Goal: Information Seeking & Learning: Learn about a topic

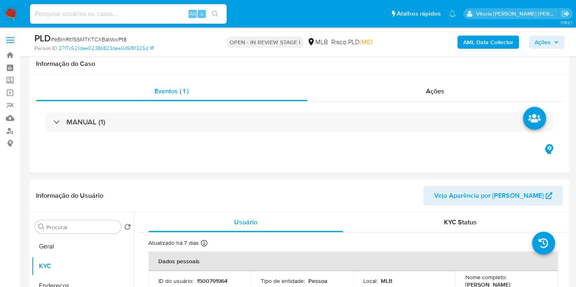
select select "10"
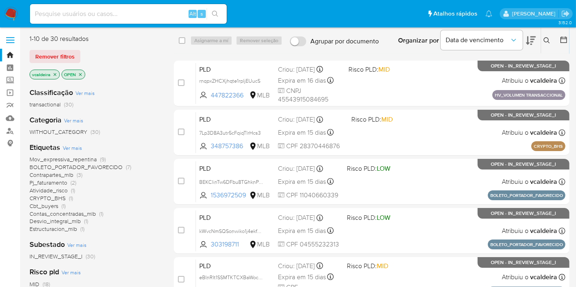
click at [3, 7] on nav "Pausado Ver notificaciones Alt s Atalhos rápidos Presiona las siguientes teclas…" at bounding box center [288, 13] width 576 height 27
click at [11, 14] on img at bounding box center [11, 14] width 14 height 14
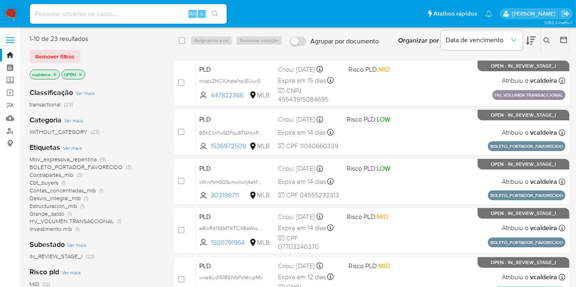
click at [82, 160] on span "Mov_expressiva_repentina" at bounding box center [63, 159] width 67 height 8
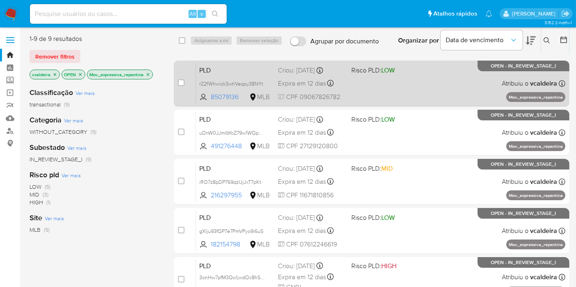
click at [520, 68] on span "OPEN - IN_REVIEW_STAGE_I" at bounding box center [523, 66] width 65 height 5
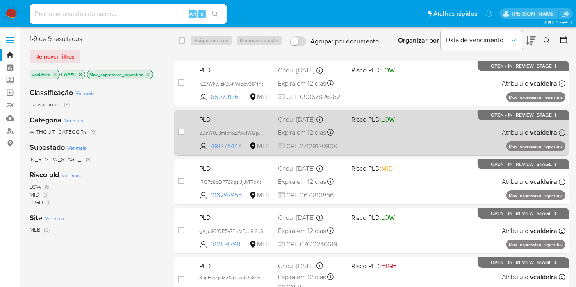
click at [526, 119] on p "OPEN - IN_REVIEW_STAGE_I" at bounding box center [523, 115] width 92 height 11
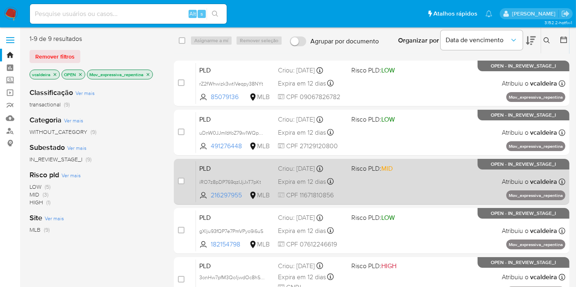
click at [523, 174] on div "PLD iRO7z8pDP769qzIJjJxT7pKt 216297955 MLB Risco PLD: MID Criou: 12/07/2025 Cri…" at bounding box center [380, 181] width 369 height 41
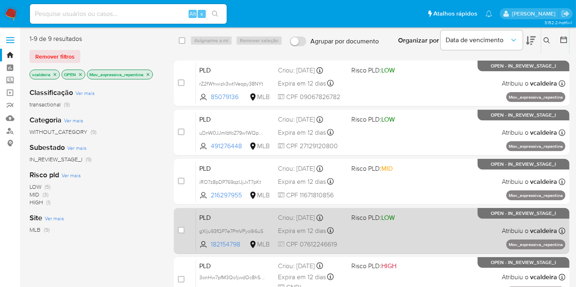
click at [504, 218] on p "OPEN - IN_REVIEW_STAGE_I" at bounding box center [523, 213] width 92 height 11
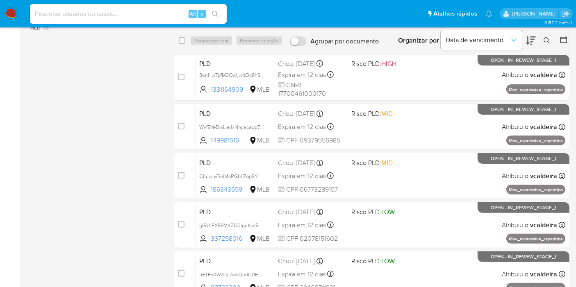
scroll to position [200, 0]
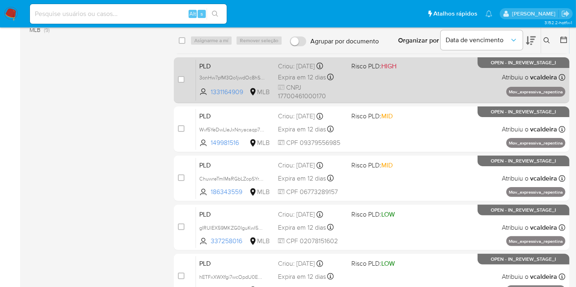
click at [500, 61] on span "OPEN - IN_REVIEW_STAGE_I" at bounding box center [523, 63] width 65 height 5
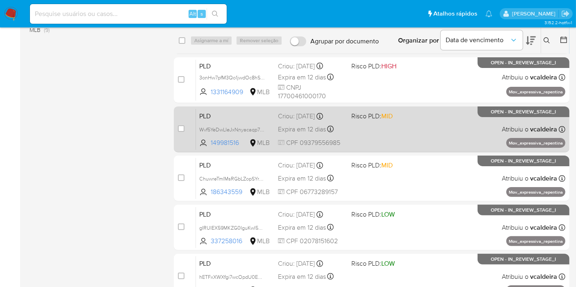
click at [511, 115] on p "OPEN - IN_REVIEW_STAGE_I" at bounding box center [523, 112] width 92 height 11
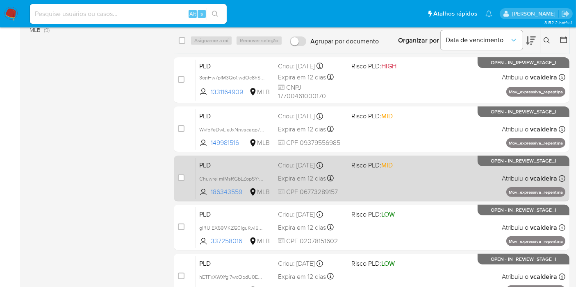
click at [513, 165] on p "OPEN - IN_REVIEW_STAGE_I" at bounding box center [523, 161] width 92 height 11
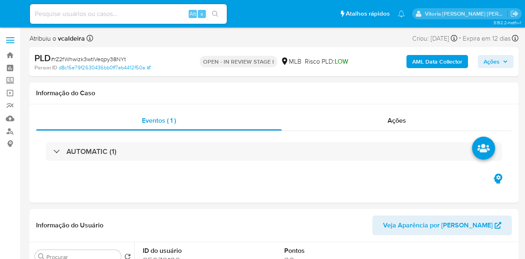
select select "10"
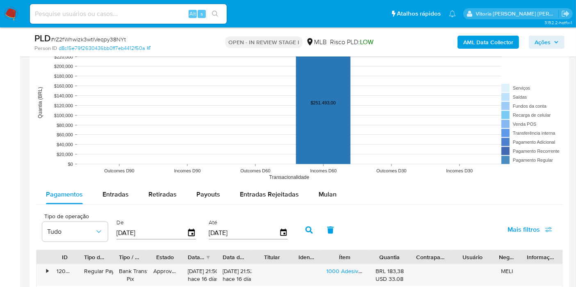
scroll to position [820, 0]
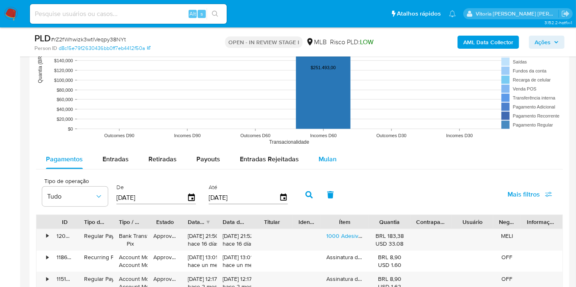
click at [318, 155] on span "Mulan" at bounding box center [327, 159] width 18 height 9
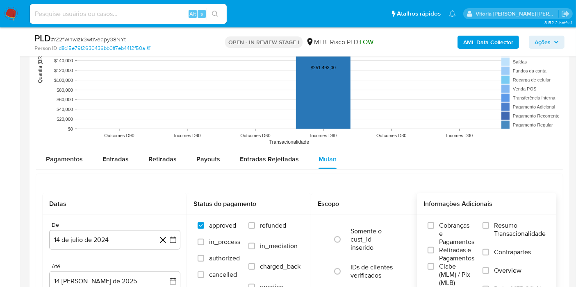
click at [500, 224] on span "Resumo Transacionalidade" at bounding box center [520, 230] width 52 height 16
click at [489, 224] on input "Resumo Transacionalidade" at bounding box center [485, 226] width 7 height 7
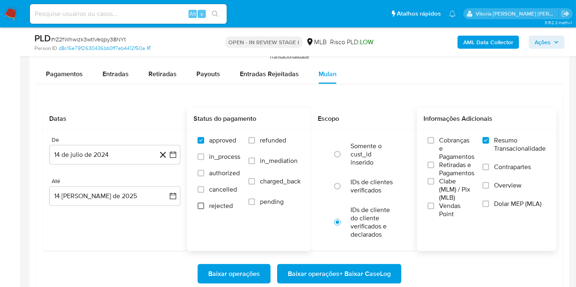
scroll to position [956, 0]
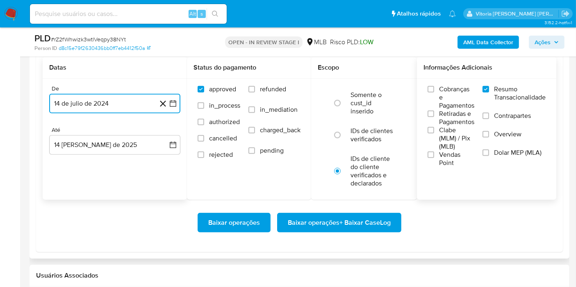
click at [108, 106] on button "14 de julio de 2024" at bounding box center [114, 104] width 131 height 20
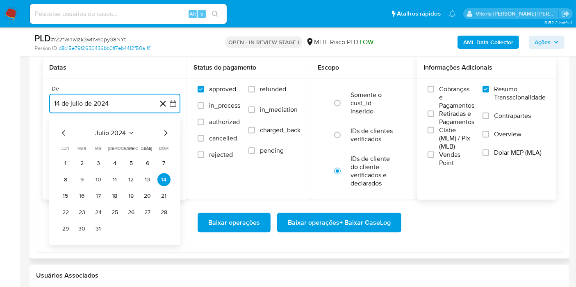
click at [127, 133] on button "julio 2024" at bounding box center [114, 133] width 39 height 8
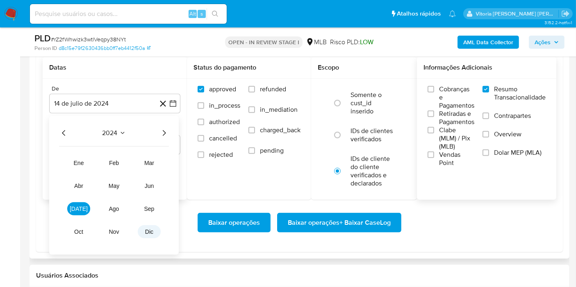
click at [151, 225] on button "dic" at bounding box center [149, 231] width 23 height 13
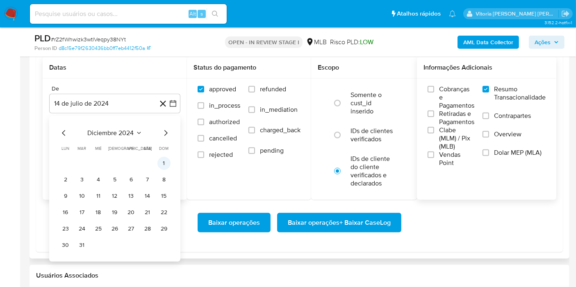
click at [165, 163] on button "1" at bounding box center [163, 163] width 13 height 13
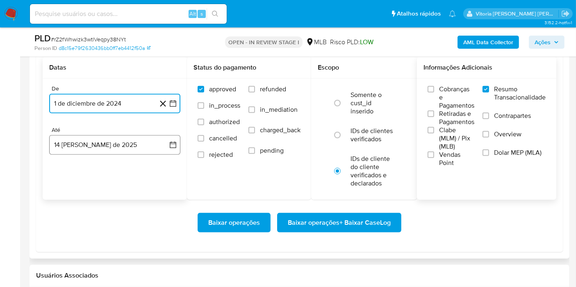
click at [105, 141] on button "14 [PERSON_NAME] de 2025" at bounding box center [114, 145] width 131 height 20
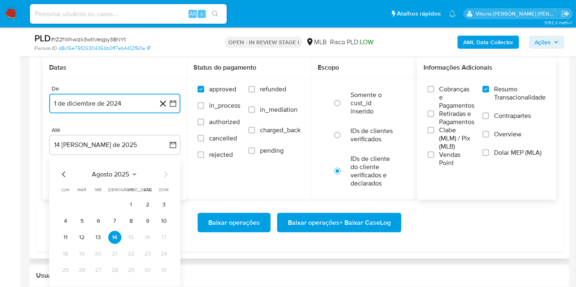
click at [88, 234] on button "12" at bounding box center [81, 237] width 13 height 13
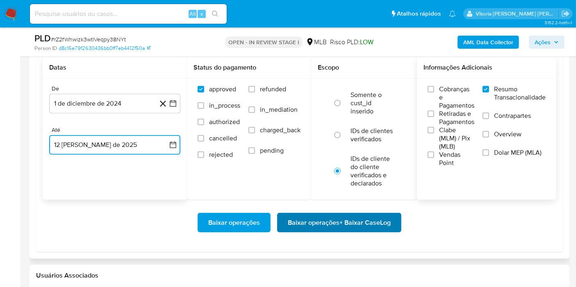
click at [316, 218] on span "Baixar operações + Baixar CaseLog" at bounding box center [339, 223] width 103 height 18
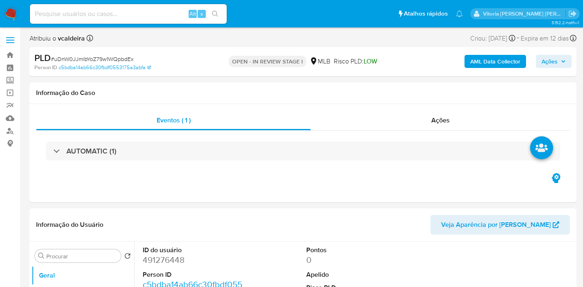
select select "10"
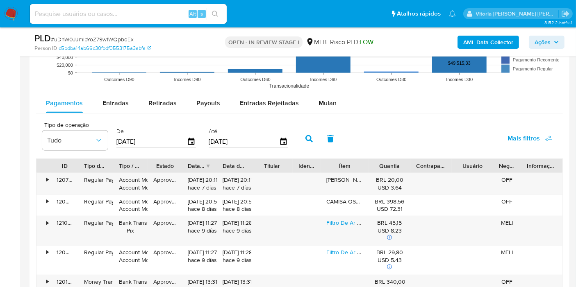
scroll to position [790, 0]
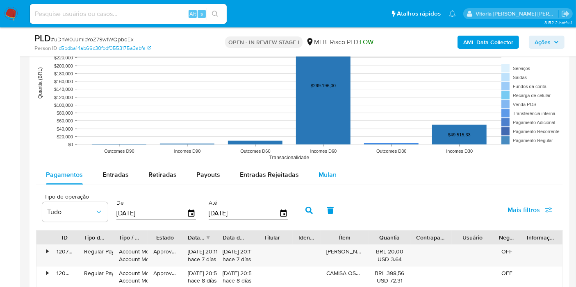
click at [324, 170] on span "Mulan" at bounding box center [327, 174] width 18 height 9
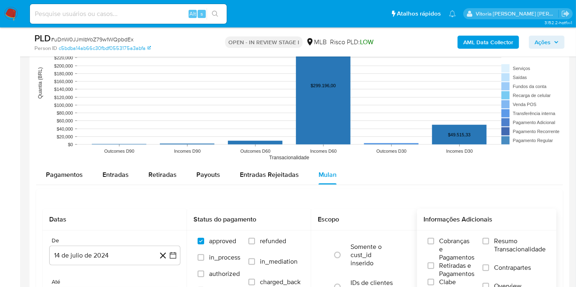
click at [507, 237] on span "Resumo Transacionalidade" at bounding box center [520, 245] width 52 height 16
click at [489, 238] on input "Resumo Transacionalidade" at bounding box center [485, 241] width 7 height 7
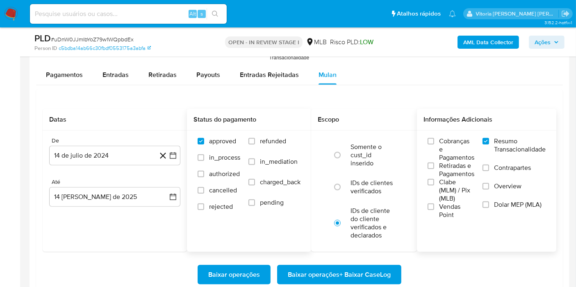
scroll to position [927, 0]
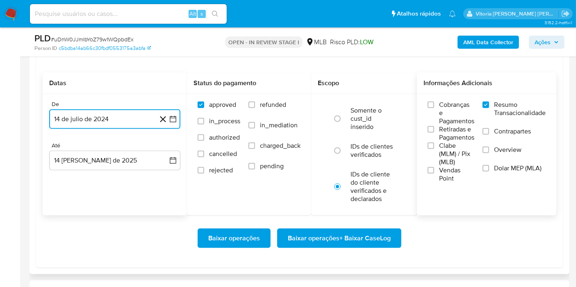
click at [109, 124] on button "14 de julio de 2024" at bounding box center [114, 119] width 131 height 20
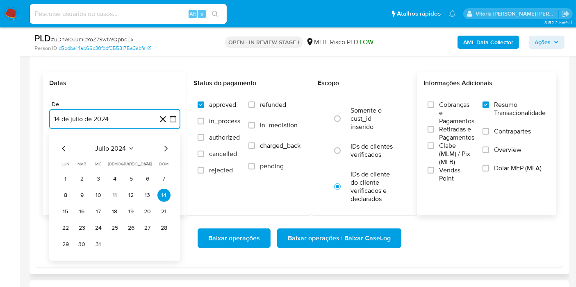
click at [117, 145] on span "julio 2024" at bounding box center [110, 149] width 31 height 8
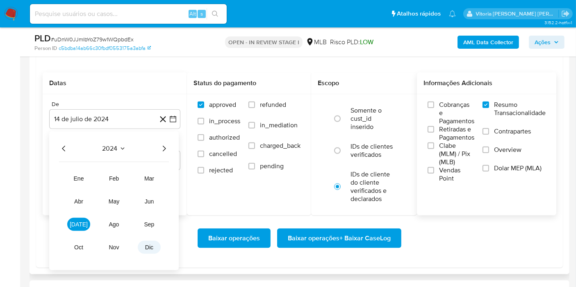
click at [151, 251] on button "dic" at bounding box center [149, 247] width 23 height 13
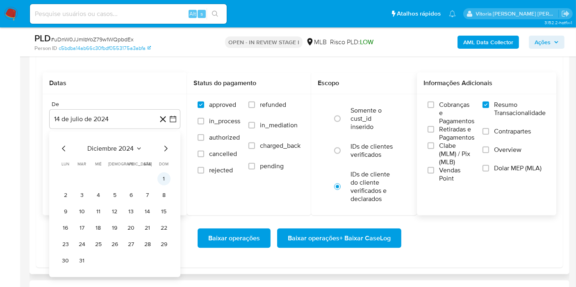
click at [161, 175] on button "1" at bounding box center [163, 179] width 13 height 13
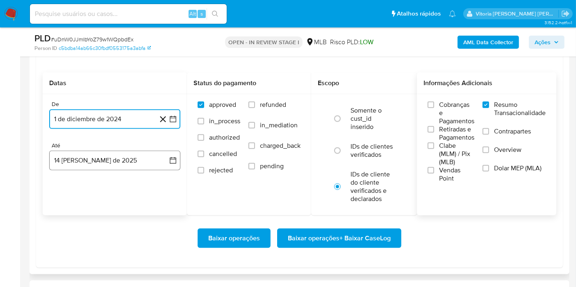
click at [106, 159] on button "14 [PERSON_NAME] de 2025" at bounding box center [114, 161] width 131 height 20
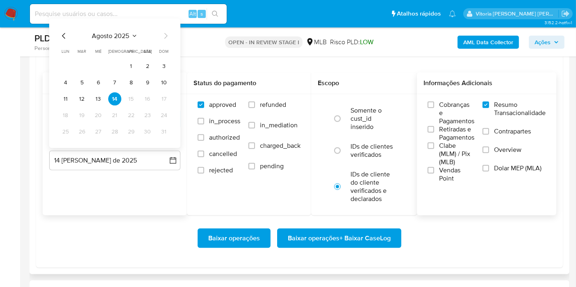
click at [87, 102] on td "12" at bounding box center [81, 99] width 13 height 13
click at [85, 97] on button "12" at bounding box center [81, 99] width 13 height 13
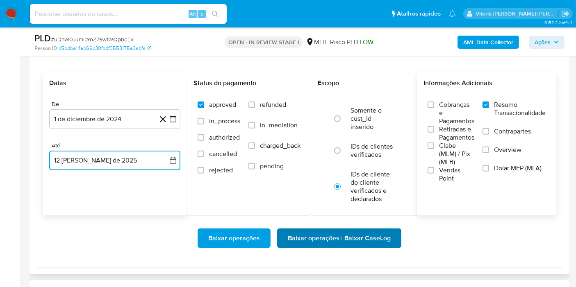
click at [316, 239] on span "Baixar operações + Baixar CaseLog" at bounding box center [339, 239] width 103 height 18
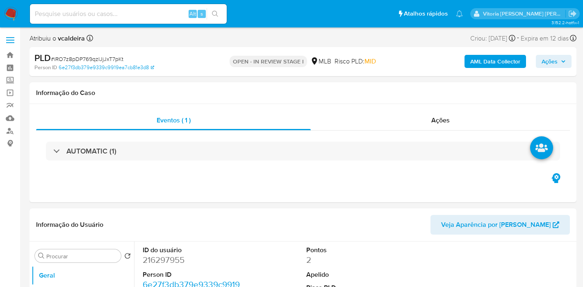
select select "10"
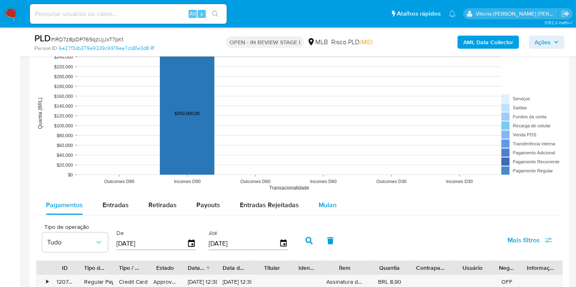
click at [323, 205] on span "Mulan" at bounding box center [327, 204] width 18 height 9
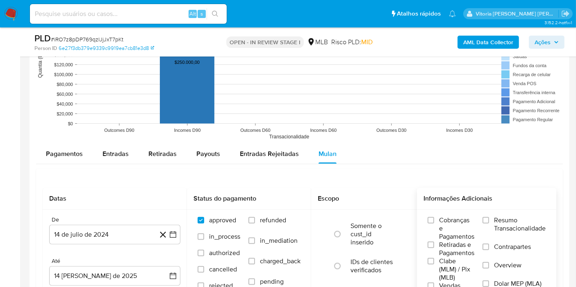
scroll to position [911, 0]
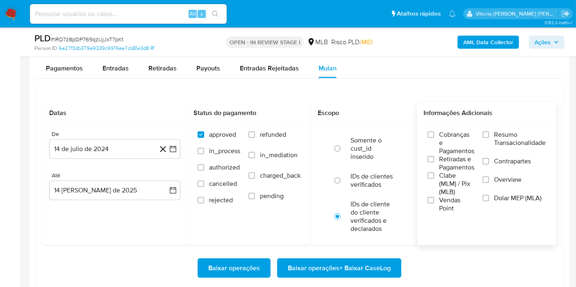
click at [499, 145] on span "Resumo Transacionalidade" at bounding box center [520, 139] width 52 height 16
click at [489, 138] on input "Resumo Transacionalidade" at bounding box center [485, 135] width 7 height 7
click at [130, 147] on button "14 de julio de 2024" at bounding box center [114, 149] width 131 height 20
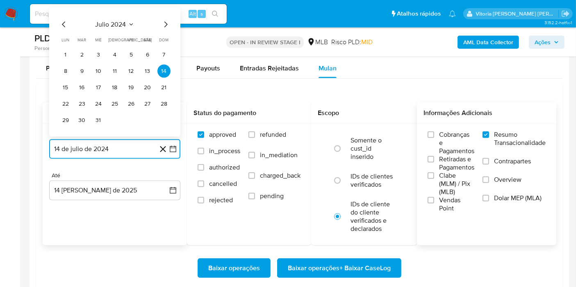
click at [128, 21] on icon "Seleccionar mes y año" at bounding box center [131, 24] width 7 height 7
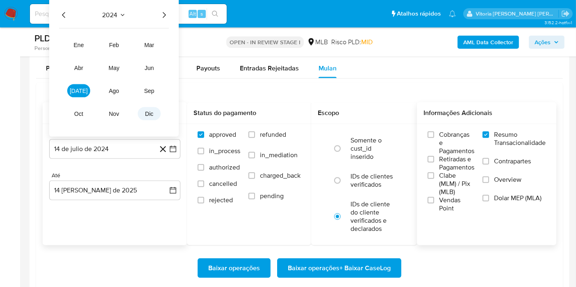
click at [153, 111] on span "dic" at bounding box center [149, 114] width 8 height 7
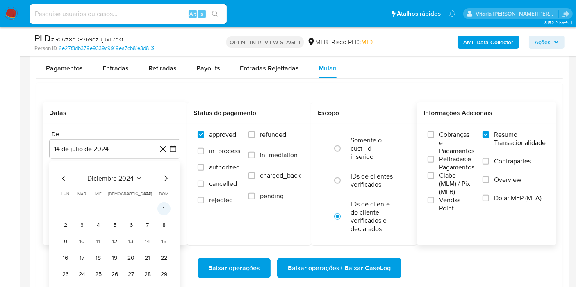
click at [161, 203] on button "1" at bounding box center [163, 208] width 13 height 13
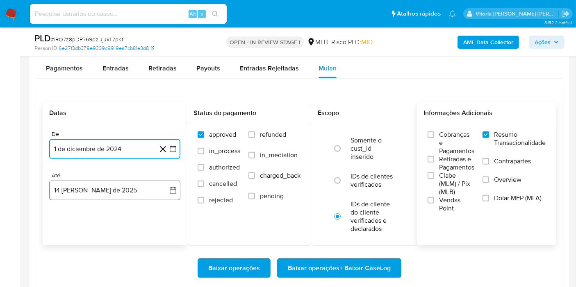
click at [119, 185] on button "14 [PERSON_NAME] de 2025" at bounding box center [114, 191] width 131 height 20
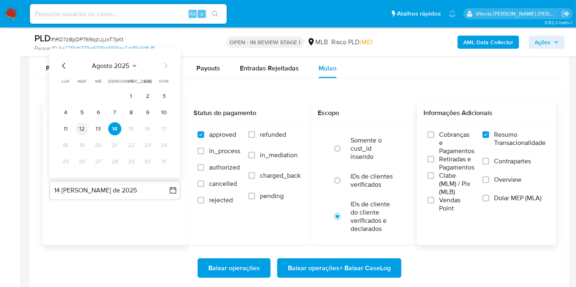
click at [88, 129] on td "12" at bounding box center [81, 129] width 13 height 13
click at [83, 127] on button "12" at bounding box center [81, 129] width 13 height 13
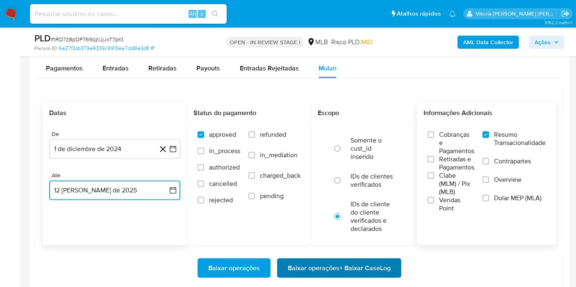
click at [321, 259] on span "Baixar operações + Baixar CaseLog" at bounding box center [339, 268] width 103 height 18
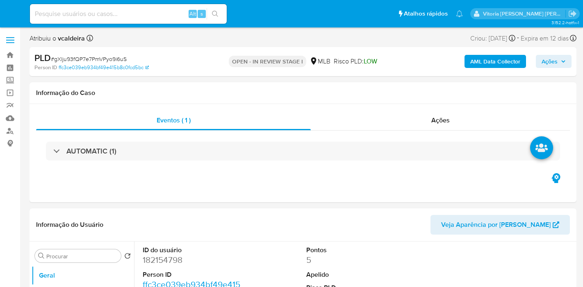
select select "10"
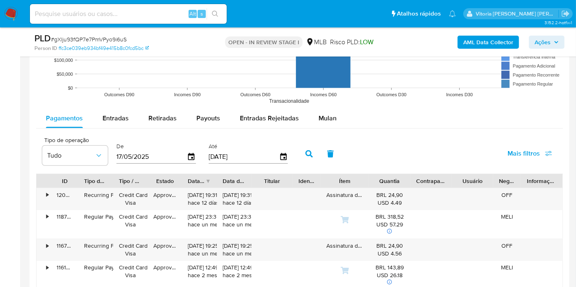
scroll to position [820, 0]
click at [335, 119] on button "Mulan" at bounding box center [328, 118] width 38 height 20
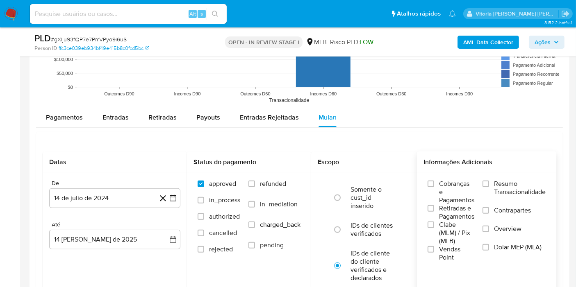
click at [520, 184] on span "Resumo Transacionalidade" at bounding box center [520, 188] width 52 height 16
click at [489, 184] on input "Resumo Transacionalidade" at bounding box center [485, 184] width 7 height 7
drag, startPoint x: 107, startPoint y: 196, endPoint x: 110, endPoint y: 186, distance: 10.0
click at [106, 196] on button "14 de julio de 2024" at bounding box center [114, 199] width 131 height 20
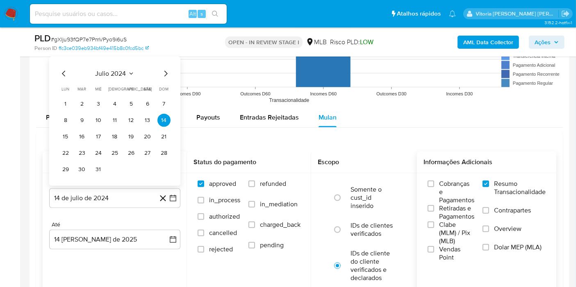
click at [116, 80] on div "julio 2024 julio 2024 lun lunes mar martes mié miércoles jue jueves vie viernes…" at bounding box center [114, 122] width 111 height 107
click at [116, 76] on span "julio 2024" at bounding box center [110, 74] width 31 height 8
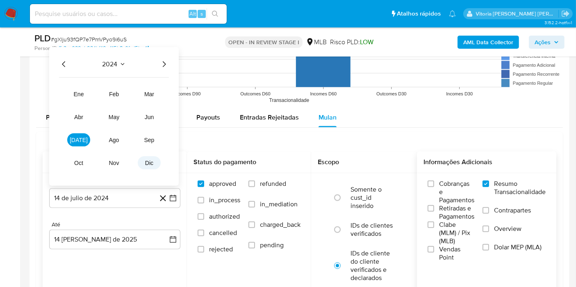
click at [153, 164] on button "dic" at bounding box center [149, 163] width 23 height 13
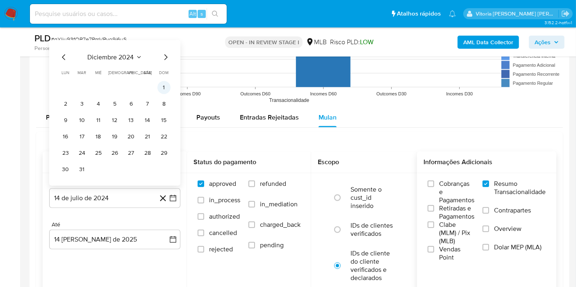
click at [164, 82] on button "1" at bounding box center [163, 87] width 13 height 13
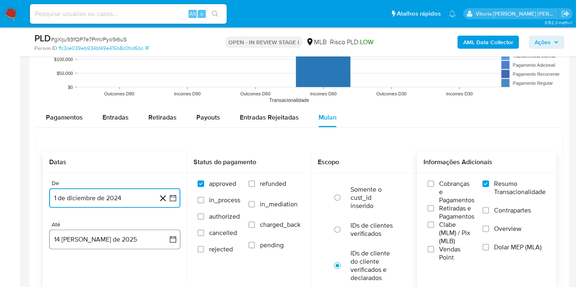
click at [99, 242] on button "[DATE]" at bounding box center [114, 240] width 131 height 20
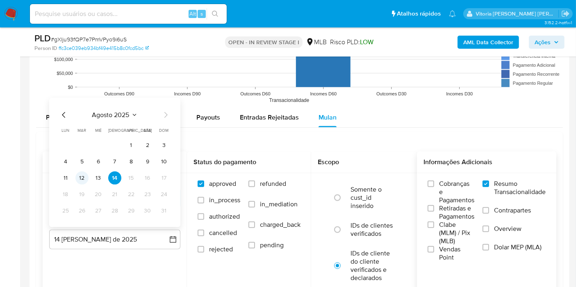
click at [83, 176] on button "12" at bounding box center [81, 178] width 13 height 13
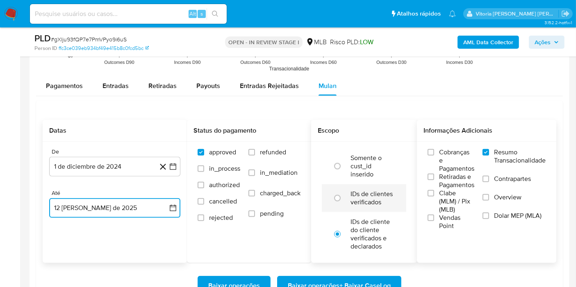
scroll to position [865, 0]
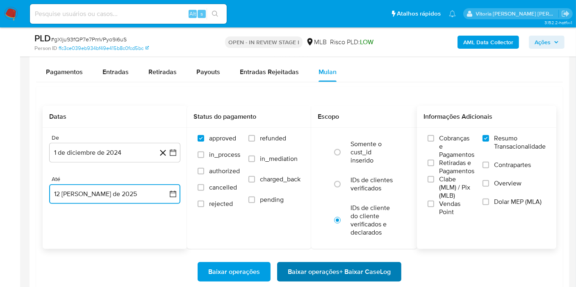
click at [327, 266] on span "Baixar operações + Baixar CaseLog" at bounding box center [339, 272] width 103 height 18
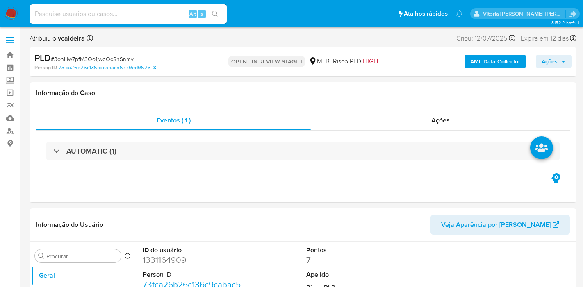
select select "10"
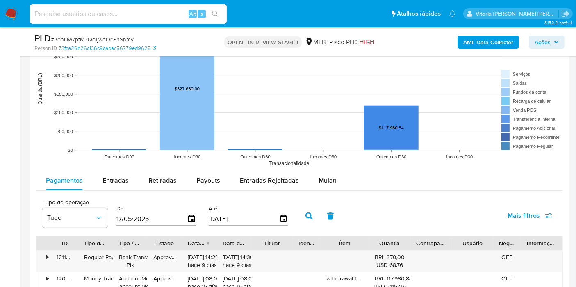
scroll to position [865, 0]
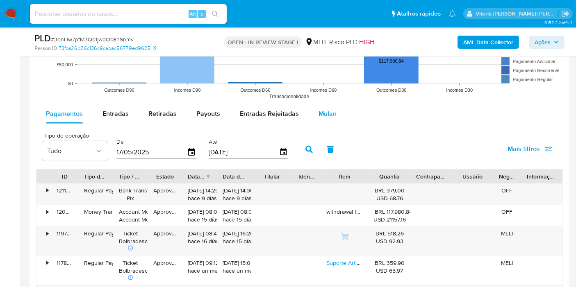
click at [321, 118] on div "Mulan" at bounding box center [327, 114] width 18 height 20
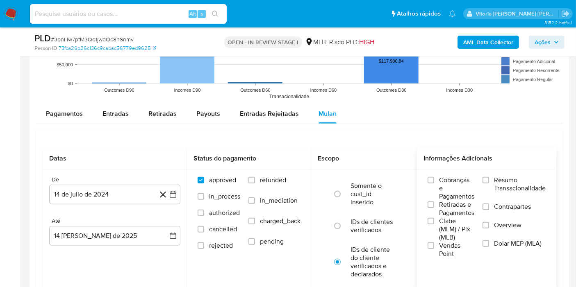
click at [494, 183] on span "Resumo Transacionalidade" at bounding box center [520, 184] width 52 height 16
click at [489, 183] on input "Resumo Transacionalidade" at bounding box center [485, 180] width 7 height 7
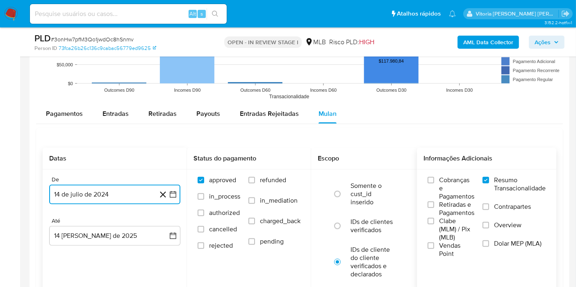
click at [123, 193] on button "14 de julio de 2024" at bounding box center [114, 195] width 131 height 20
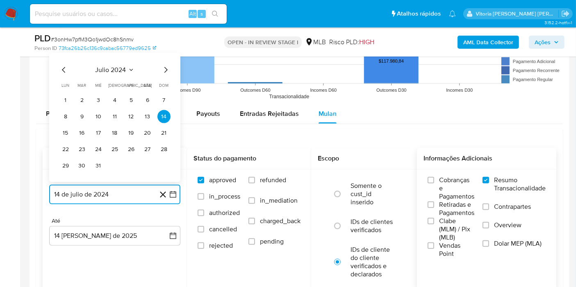
click at [127, 68] on button "julio 2024" at bounding box center [114, 70] width 39 height 8
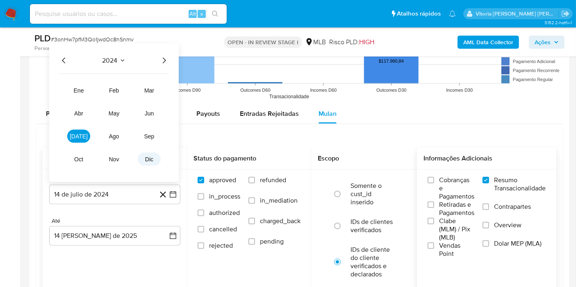
click at [150, 164] on button "dic" at bounding box center [149, 159] width 23 height 13
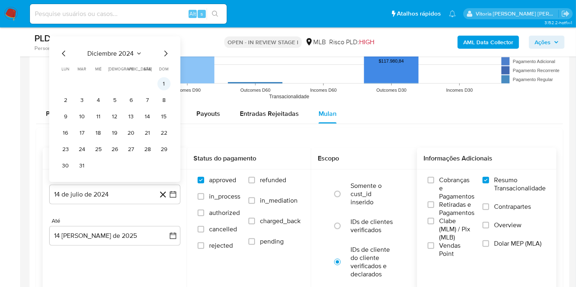
click at [162, 85] on button "1" at bounding box center [163, 83] width 13 height 13
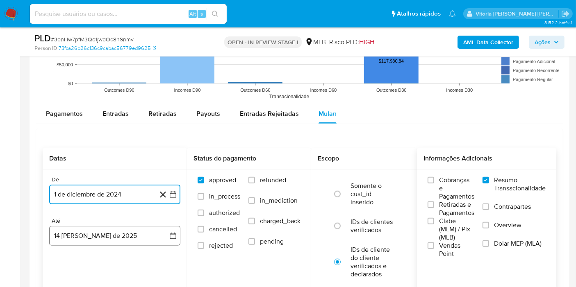
click at [121, 232] on button "[DATE]" at bounding box center [114, 236] width 131 height 20
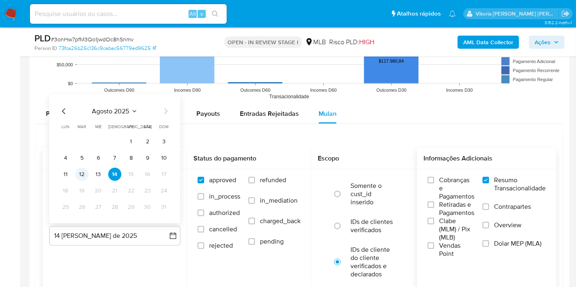
click at [81, 171] on button "12" at bounding box center [81, 174] width 13 height 13
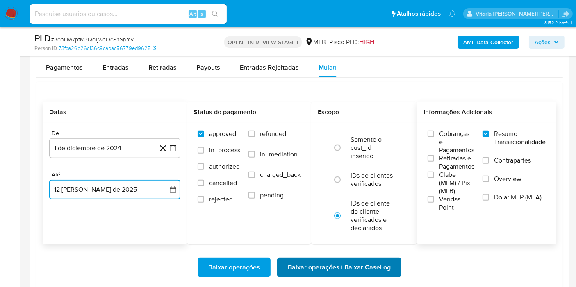
scroll to position [956, 0]
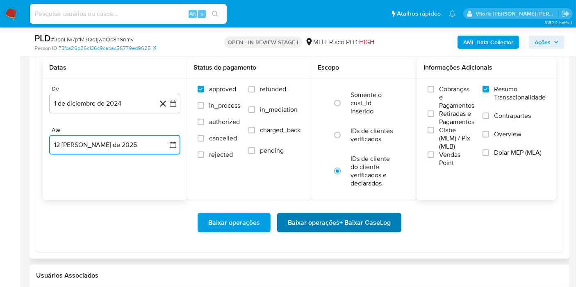
click at [344, 221] on span "Baixar operações + Baixar CaseLog" at bounding box center [339, 223] width 103 height 18
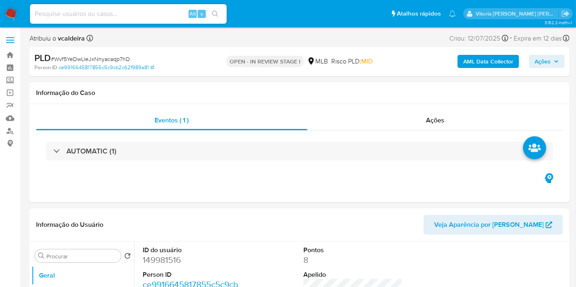
select select "10"
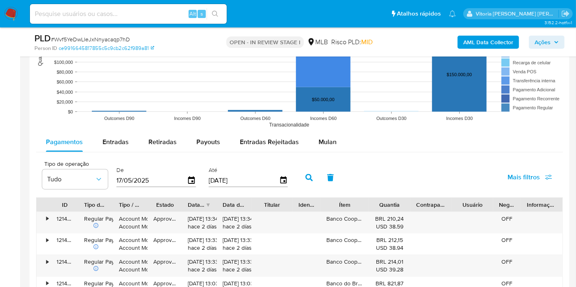
scroll to position [834, 0]
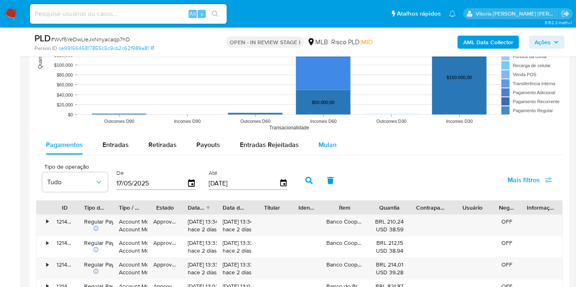
click at [327, 141] on span "Mulan" at bounding box center [327, 144] width 18 height 9
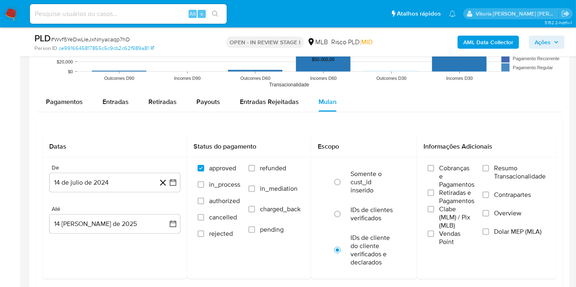
scroll to position [925, 0]
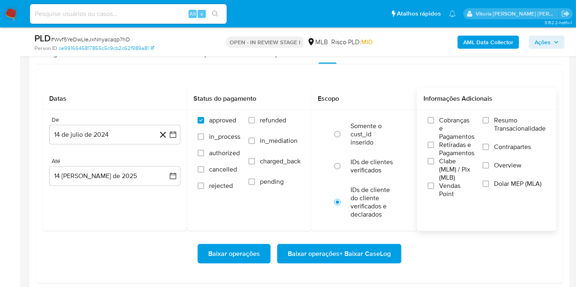
click at [504, 121] on span "Resumo Transacionalidade" at bounding box center [520, 124] width 52 height 16
click at [489, 121] on input "Resumo Transacionalidade" at bounding box center [485, 120] width 7 height 7
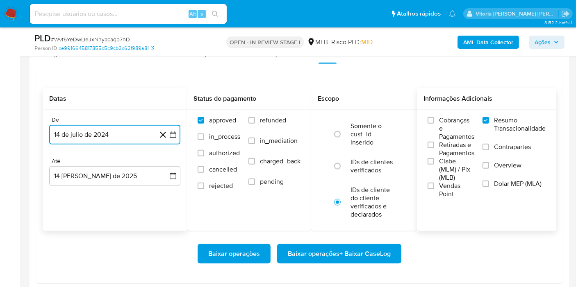
click at [84, 134] on button "14 de julio de 2024" at bounding box center [114, 135] width 131 height 20
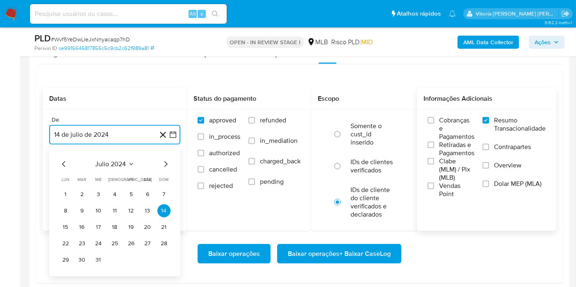
click at [132, 164] on icon "Seleccionar mes y año" at bounding box center [131, 164] width 7 height 7
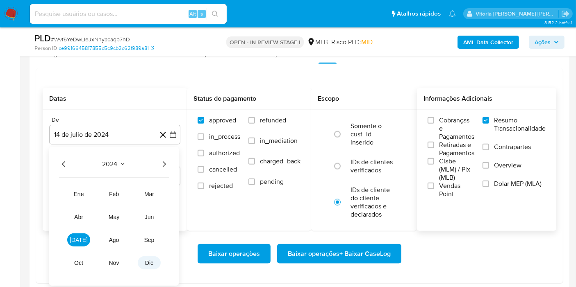
click at [152, 260] on span "dic" at bounding box center [149, 263] width 8 height 7
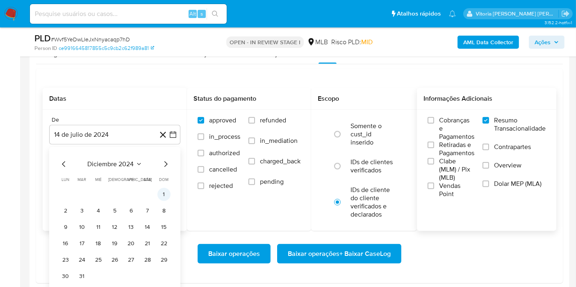
click at [165, 191] on button "1" at bounding box center [163, 194] width 13 height 13
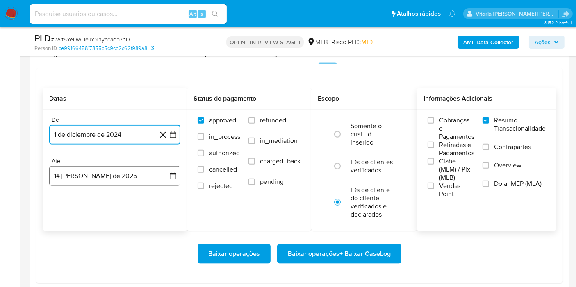
click at [129, 182] on button "[DATE]" at bounding box center [114, 176] width 131 height 20
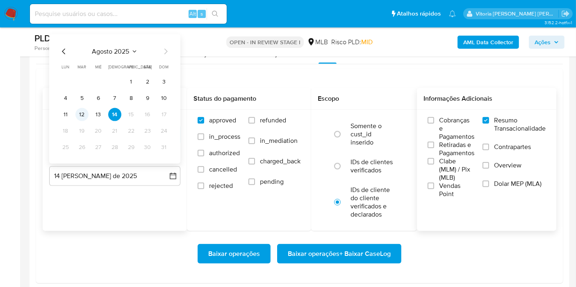
click at [84, 114] on button "12" at bounding box center [81, 114] width 13 height 13
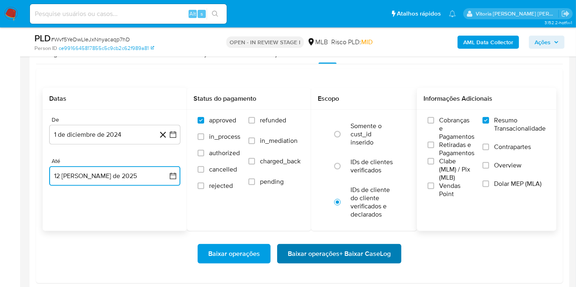
click at [306, 249] on span "Baixar operações + Baixar CaseLog" at bounding box center [339, 254] width 103 height 18
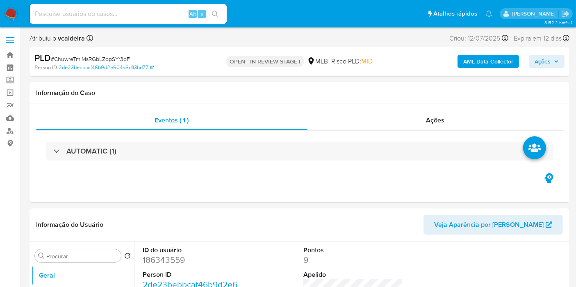
select select "10"
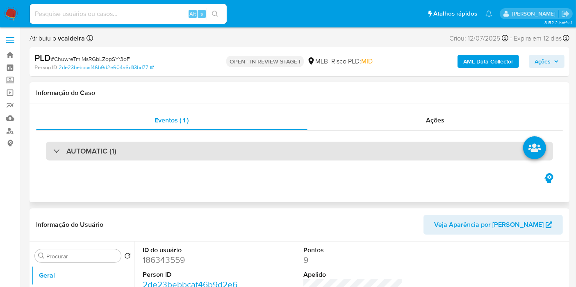
click at [82, 155] on h3 "AUTOMATIC (1)" at bounding box center [91, 151] width 50 height 9
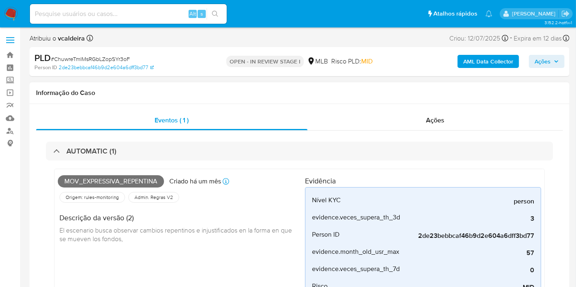
click at [112, 180] on span "Mov_expressiva_repentina" at bounding box center [111, 181] width 106 height 12
copy span "Mov_expressiva_repentina"
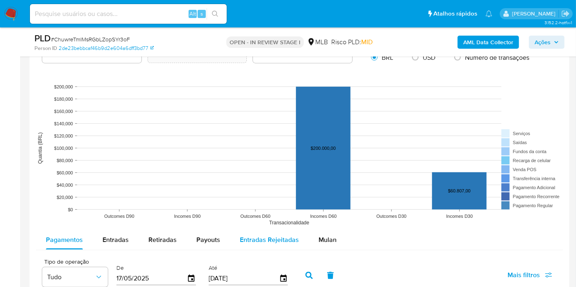
scroll to position [1063, 0]
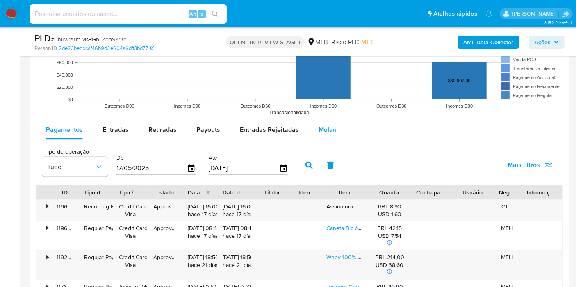
click at [319, 127] on span "Mulan" at bounding box center [327, 129] width 18 height 9
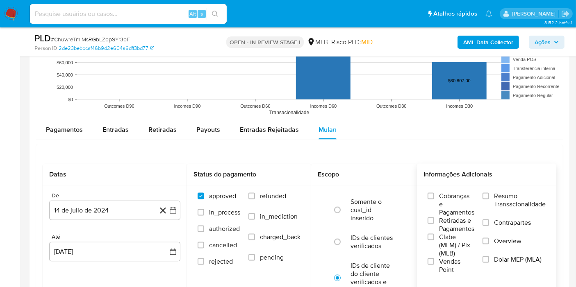
click at [516, 194] on span "Resumo Transacionalidade" at bounding box center [520, 200] width 52 height 16
click at [489, 194] on input "Resumo Transacionalidade" at bounding box center [485, 196] width 7 height 7
click at [91, 205] on button "14 de julio de 2024" at bounding box center [114, 211] width 131 height 20
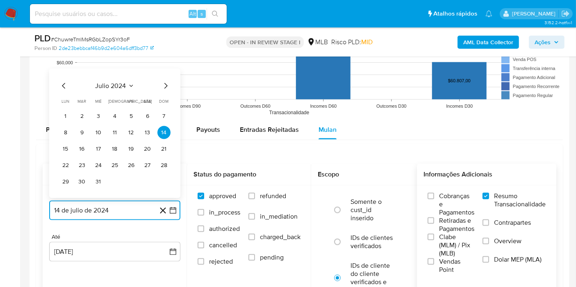
click at [130, 83] on icon "Seleccionar mes y año" at bounding box center [131, 86] width 7 height 7
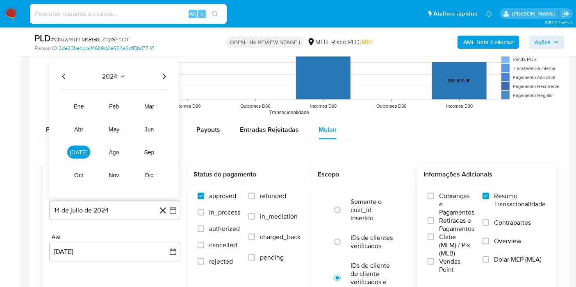
click at [63, 72] on icon "Año anterior" at bounding box center [64, 77] width 10 height 10
click at [162, 75] on icon "Año siguiente" at bounding box center [164, 77] width 10 height 10
click at [154, 172] on button "dic" at bounding box center [149, 175] width 23 height 13
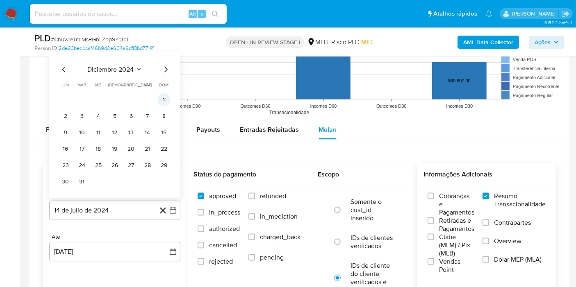
click at [164, 96] on button "1" at bounding box center [163, 99] width 13 height 13
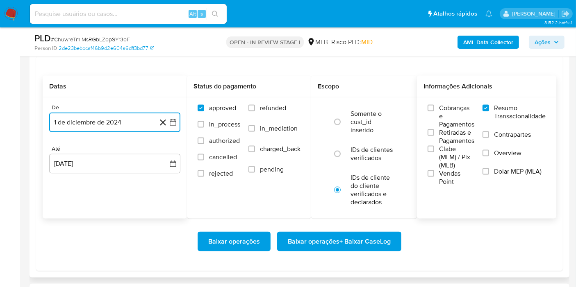
scroll to position [1154, 0]
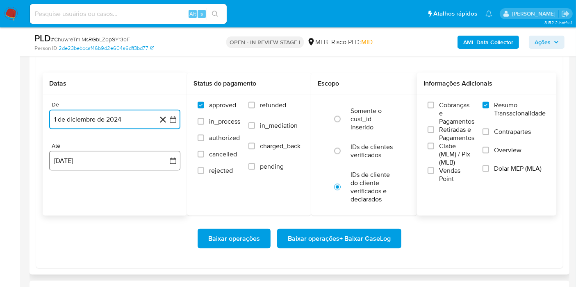
click at [107, 155] on button "14 de agosto de 2025" at bounding box center [114, 161] width 131 height 20
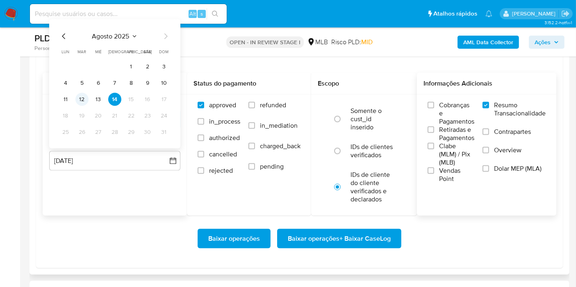
click at [77, 95] on button "12" at bounding box center [81, 99] width 13 height 13
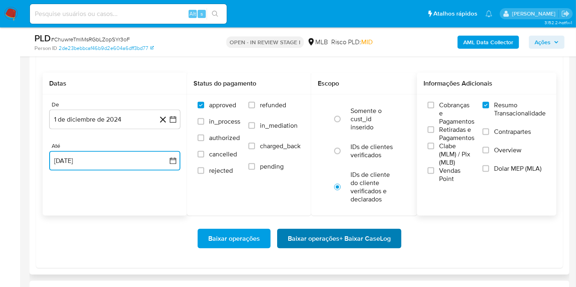
click at [319, 236] on span "Baixar operações + Baixar CaseLog" at bounding box center [339, 239] width 103 height 18
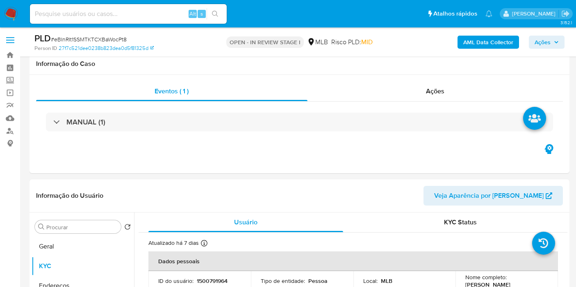
select select "10"
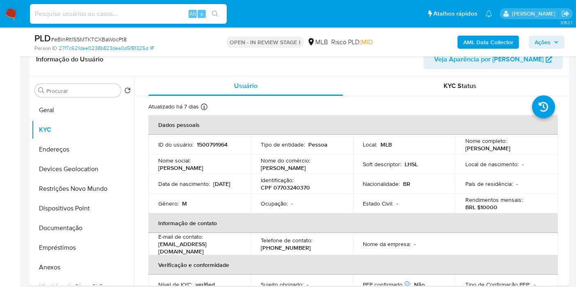
click at [109, 13] on input at bounding box center [128, 14] width 197 height 11
paste input "eBInRIt1SSMTKTCXBaWocPt8"
type input "eBInRIt1SSMTKTCXBaWocPt8"
click at [424, 43] on div "AML Data Collector Ações" at bounding box center [477, 41] width 175 height 19
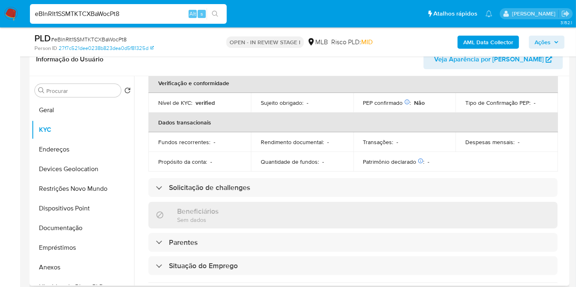
scroll to position [0, 0]
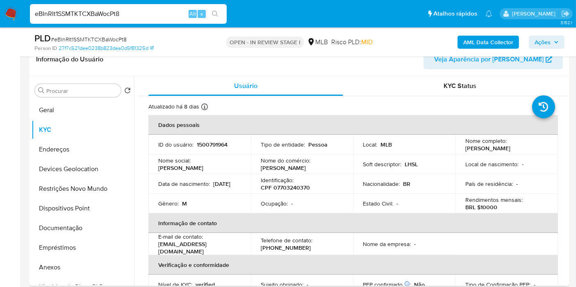
click at [214, 141] on p "1500791964" at bounding box center [212, 144] width 31 height 7
copy p "1500791964"
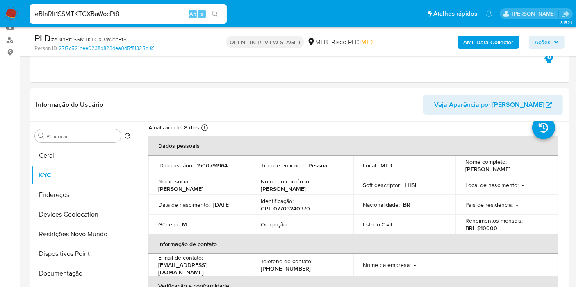
scroll to position [45, 0]
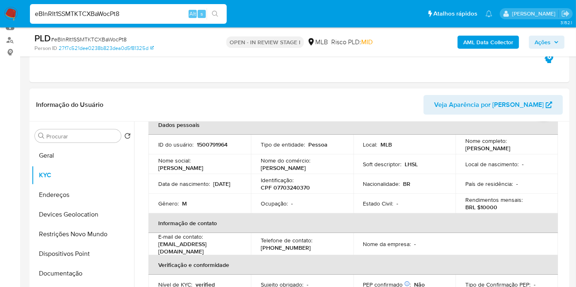
click at [202, 147] on p "1500791964" at bounding box center [212, 144] width 31 height 7
copy p "1500791964"
copy p "Lucas Henrique Silva Lima"
drag, startPoint x: 530, startPoint y: 148, endPoint x: 464, endPoint y: 146, distance: 66.0
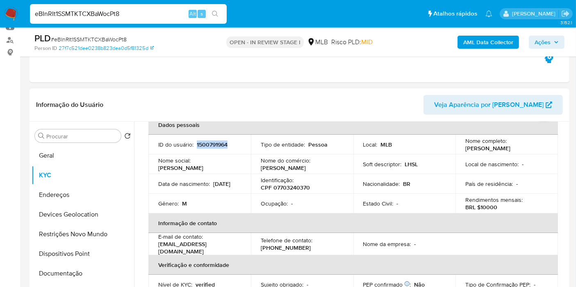
click at [465, 148] on div "Nome completo : Lucas Henrique Silva Lima" at bounding box center [506, 144] width 83 height 15
drag, startPoint x: 171, startPoint y: 189, endPoint x: 158, endPoint y: 189, distance: 12.7
click at [158, 188] on div "Data de nascimento : 12/05/2002" at bounding box center [199, 183] width 83 height 7
copy p "12/05/2002"
click at [83, 267] on button "Documentação" at bounding box center [80, 274] width 96 height 20
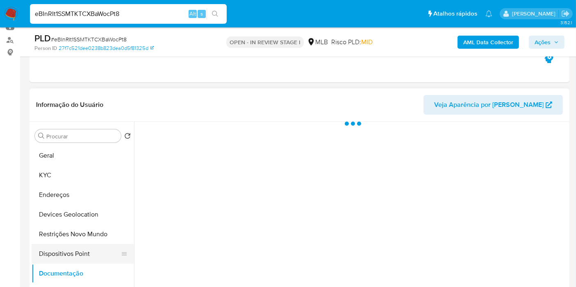
scroll to position [0, 0]
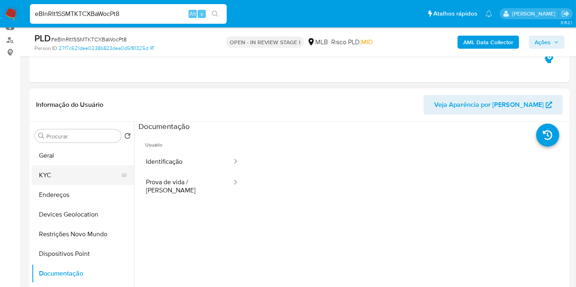
click at [70, 169] on button "KYC" at bounding box center [80, 176] width 96 height 20
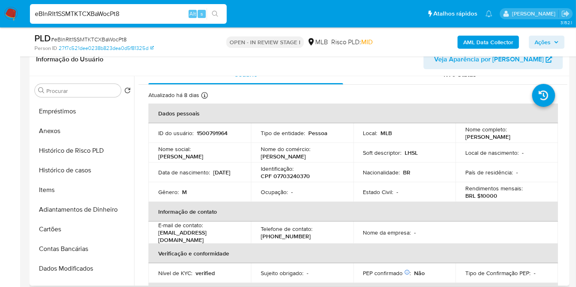
scroll to position [8, 0]
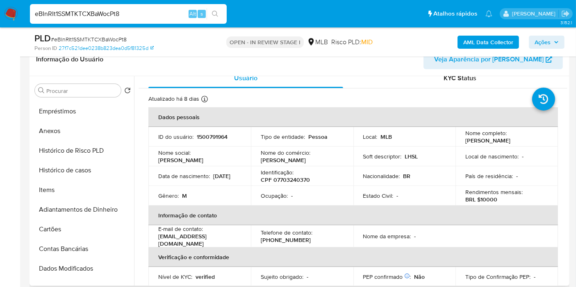
click at [477, 143] on p "Lucas Henrique Silva Lima" at bounding box center [487, 140] width 45 height 7
click at [457, 162] on td "Local de nascimento : -" at bounding box center [506, 157] width 102 height 20
drag, startPoint x: 537, startPoint y: 141, endPoint x: 463, endPoint y: 140, distance: 73.8
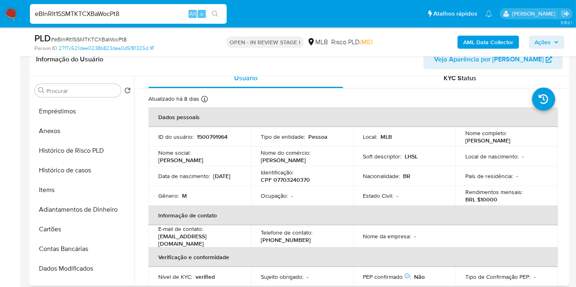
click at [465, 140] on div "Nome completo : Lucas Henrique Silva Lima" at bounding box center [506, 137] width 83 height 15
copy p "Lucas Henrique Silva Lima"
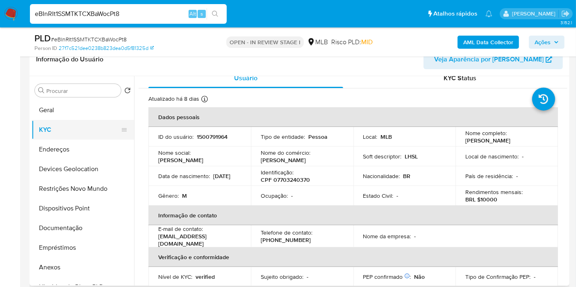
click at [54, 127] on button "KYC" at bounding box center [80, 130] width 96 height 20
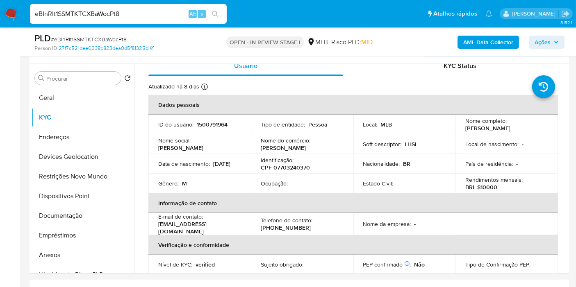
scroll to position [155, 0]
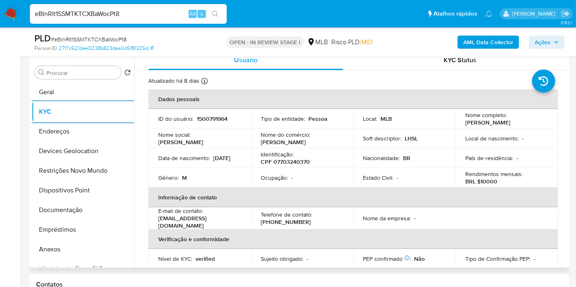
click at [297, 81] on div "Atualizado há 8 dias Criado: 04/10/2023 19:48:01 Atualizado: 06/08/2025 10:31:45" at bounding box center [342, 82] width 389 height 11
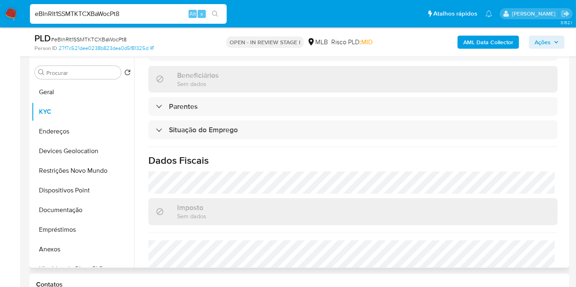
scroll to position [372, 0]
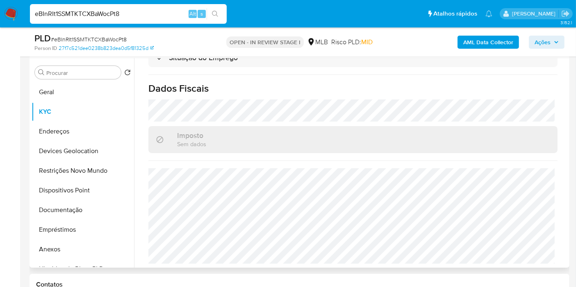
click at [265, 82] on h1 "Dados Fiscais" at bounding box center [352, 88] width 409 height 12
click at [57, 132] on button "Endereços" at bounding box center [80, 132] width 96 height 20
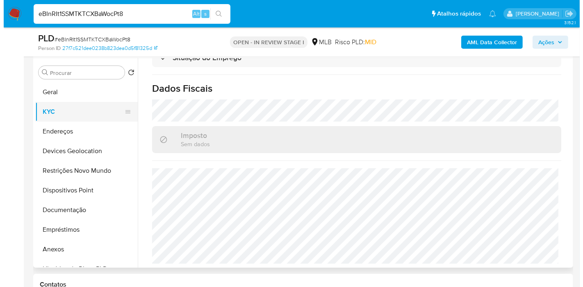
scroll to position [0, 0]
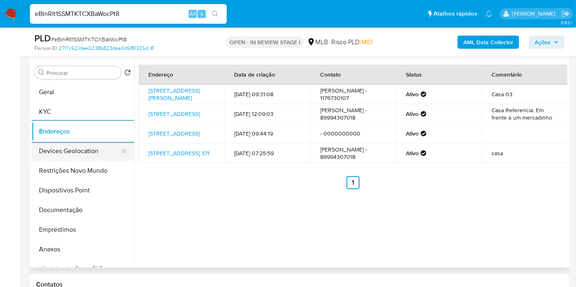
click at [66, 151] on button "Devices Geolocation" at bounding box center [80, 151] width 96 height 20
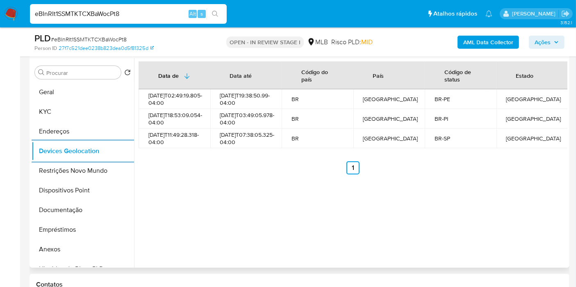
click at [318, 188] on div "Data de Data até Código do país País Código de status Estado 2023-10-13T02:49:1…" at bounding box center [350, 163] width 433 height 210
click at [317, 188] on div "Data de Data até Código do país País Código de status Estado 2023-10-13T02:49:1…" at bounding box center [350, 163] width 433 height 210
drag, startPoint x: 317, startPoint y: 188, endPoint x: 308, endPoint y: 81, distance: 107.4
click at [317, 188] on div "Data de Data até Código do país País Código de status Estado 2023-10-13T02:49:1…" at bounding box center [350, 163] width 433 height 210
click at [72, 174] on button "Restrições Novo Mundo" at bounding box center [80, 171] width 96 height 20
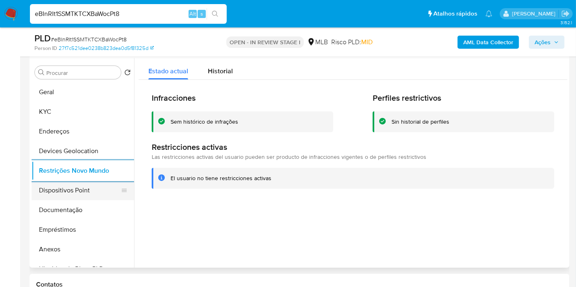
click at [71, 193] on button "Dispositivos Point" at bounding box center [80, 191] width 96 height 20
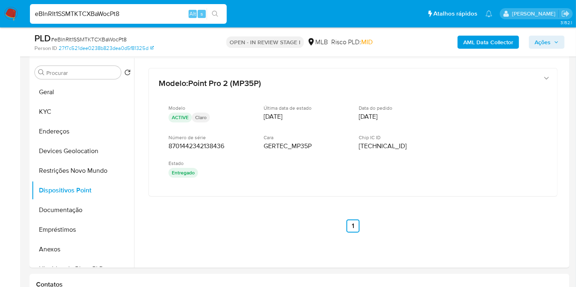
click at [485, 40] on b "AML Data Collector" at bounding box center [488, 42] width 50 height 13
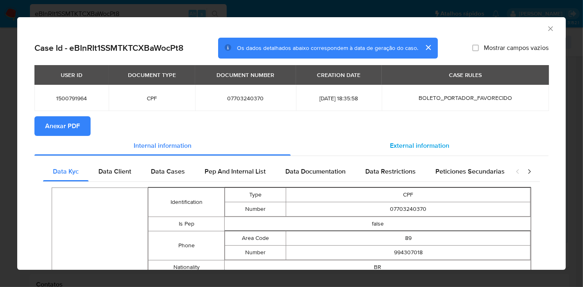
click at [434, 146] on span "External information" at bounding box center [419, 145] width 59 height 9
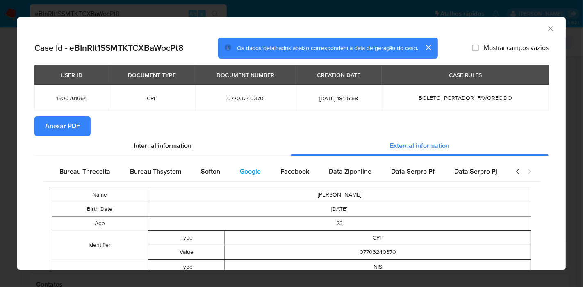
click at [255, 173] on div "Google" at bounding box center [250, 172] width 41 height 20
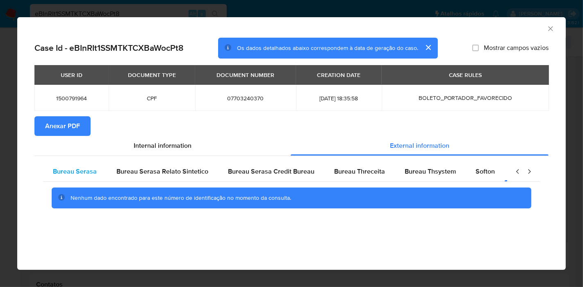
click at [99, 173] on div "Bureau Serasa" at bounding box center [75, 172] width 64 height 20
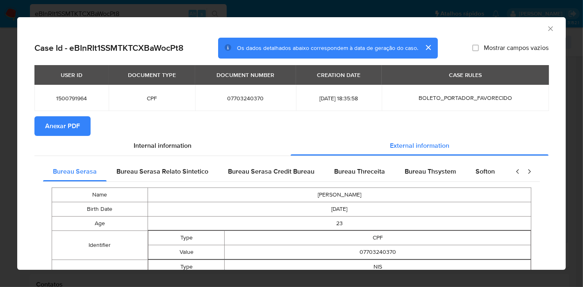
click at [273, 126] on section "Anexar PDF" at bounding box center [291, 126] width 514 height 20
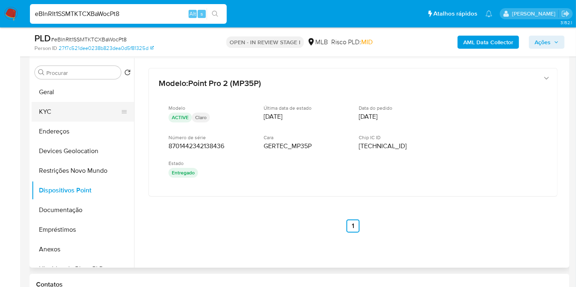
click at [49, 116] on button "KYC" at bounding box center [80, 112] width 96 height 20
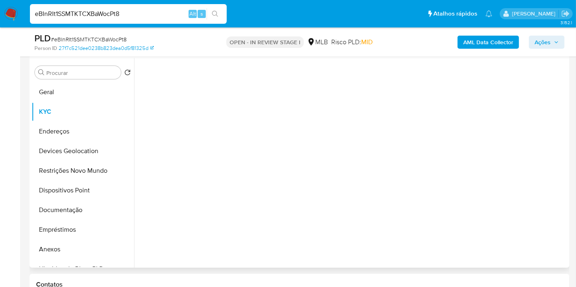
scroll to position [109, 0]
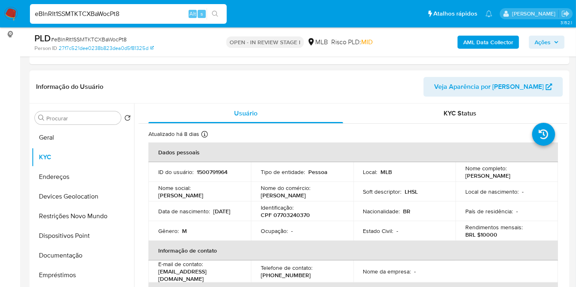
click at [292, 216] on p "CPF 07703240370" at bounding box center [285, 214] width 49 height 7
copy p "07703240370"
click at [64, 135] on button "Geral" at bounding box center [80, 138] width 96 height 20
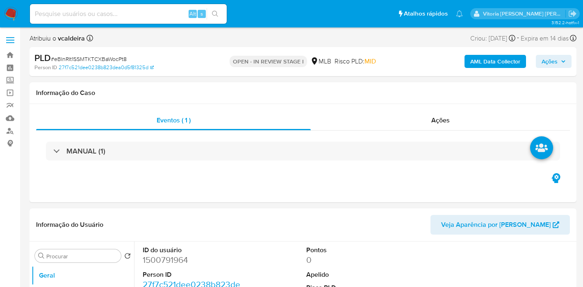
select select "10"
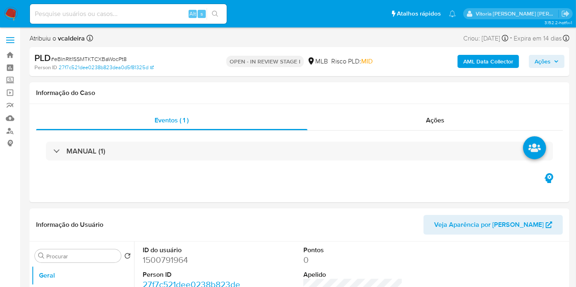
select select "10"
click at [148, 11] on input at bounding box center [128, 14] width 197 height 11
paste input "kWvcNmSQSonwiko1j4ekfNtC"
type input "kWvcNmSQSonwiko1j4ekfNtC"
select select "10"
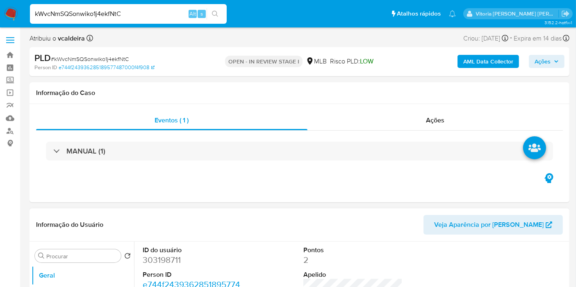
click at [162, 260] on dd "303198711" at bounding box center [192, 260] width 99 height 11
copy dd "303198711"
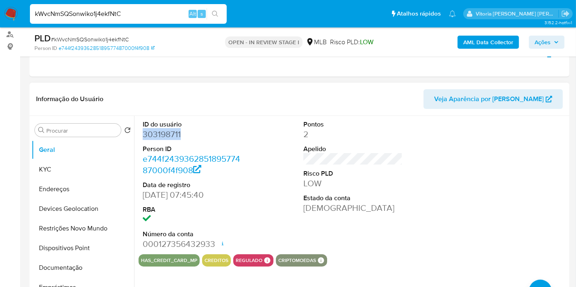
scroll to position [136, 0]
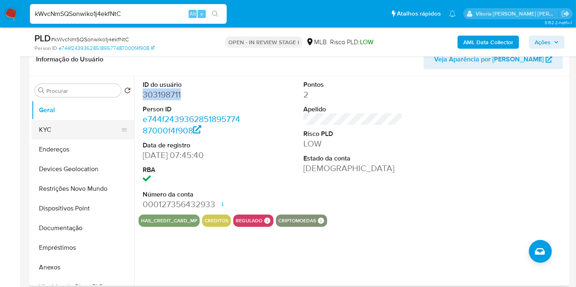
click at [78, 130] on button "KYC" at bounding box center [80, 130] width 96 height 20
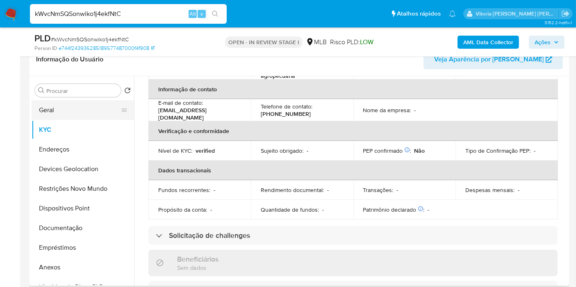
click at [50, 111] on button "Geral" at bounding box center [80, 110] width 96 height 20
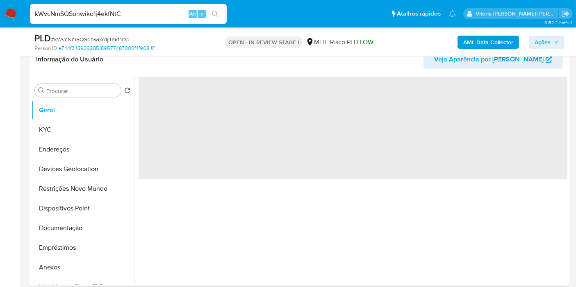
scroll to position [0, 0]
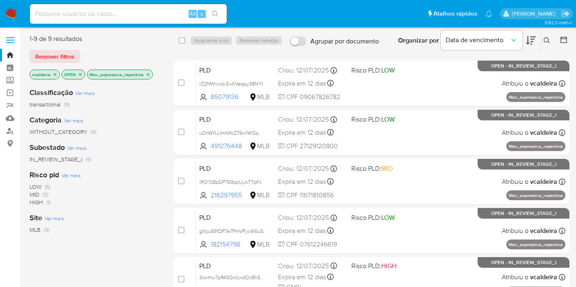
scroll to position [200, 0]
